Goal: Task Accomplishment & Management: Use online tool/utility

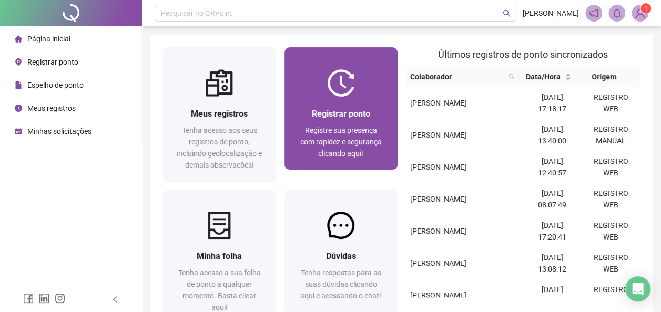
click at [331, 95] on img at bounding box center [340, 82] width 27 height 27
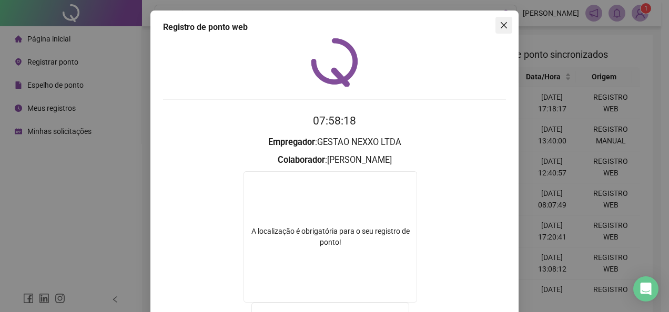
click at [497, 19] on button "Close" at bounding box center [503, 25] width 17 height 17
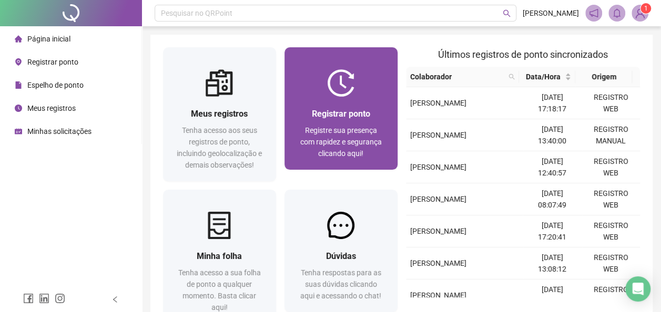
click at [357, 135] on span "Registre sua presença com rapidez e segurança clicando aqui!" at bounding box center [341, 142] width 82 height 32
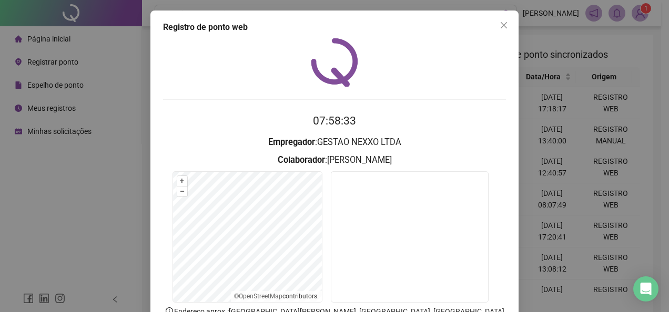
scroll to position [74, 0]
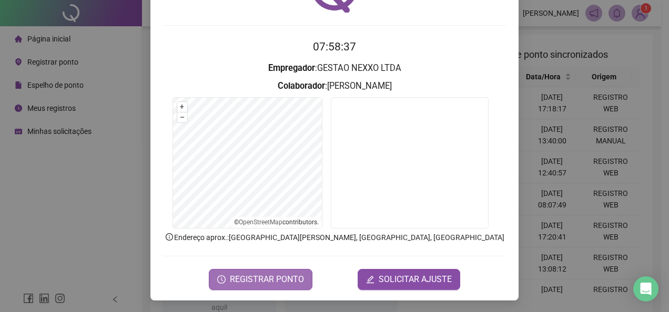
click at [265, 286] on button "REGISTRAR PONTO" at bounding box center [261, 279] width 104 height 21
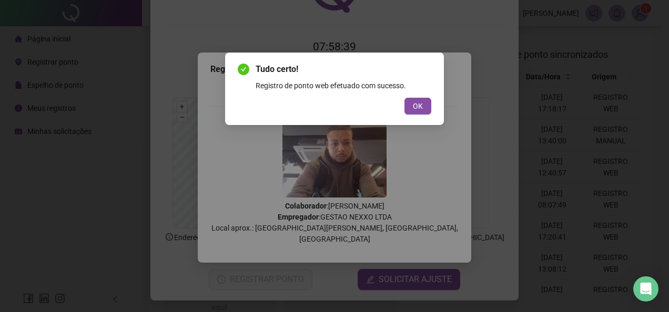
click at [420, 96] on div "Tudo certo! Registro de ponto web efetuado com sucesso. OK" at bounding box center [335, 89] width 194 height 52
click at [419, 102] on span "OK" at bounding box center [418, 106] width 10 height 12
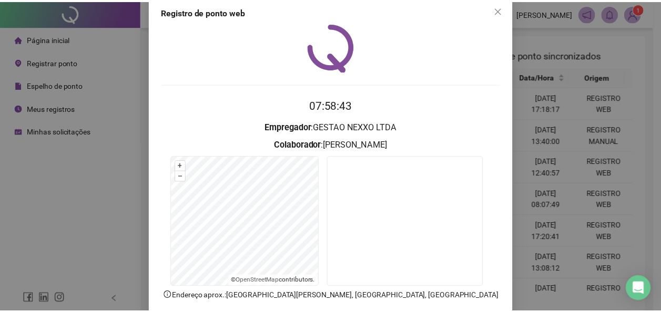
scroll to position [0, 0]
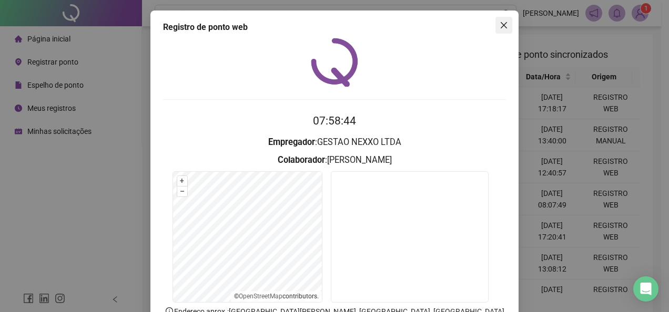
click at [502, 23] on icon "close" at bounding box center [504, 25] width 6 height 6
